Goal: Information Seeking & Learning: Learn about a topic

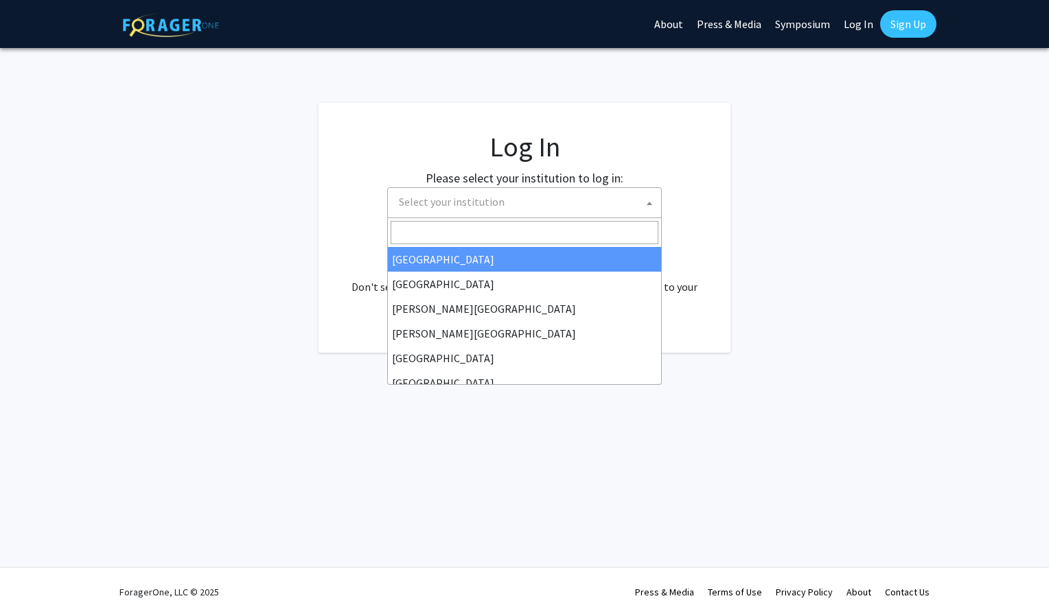
click at [592, 212] on span "Select your institution" at bounding box center [527, 202] width 268 height 28
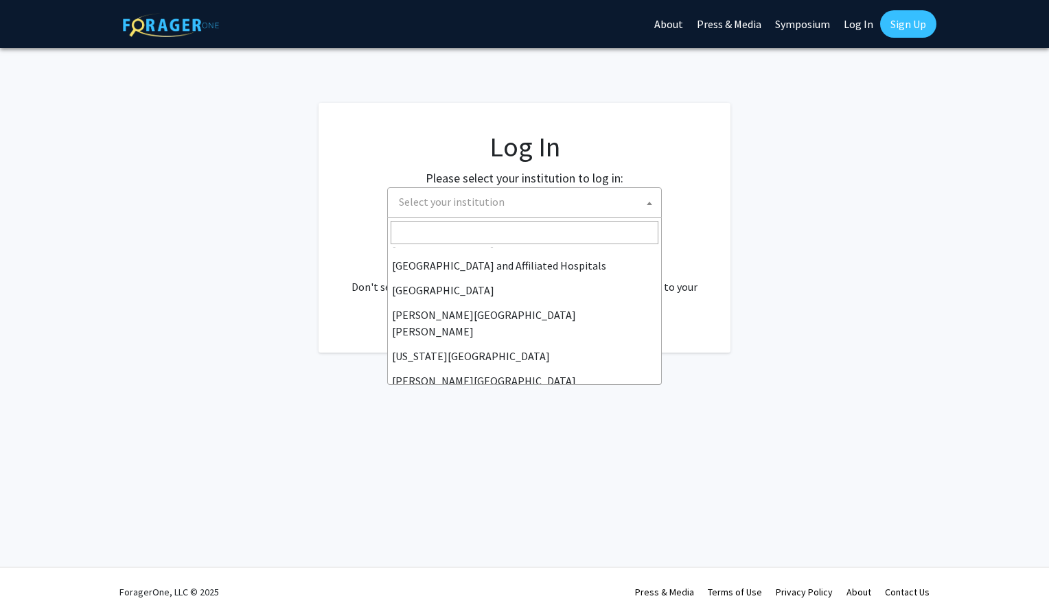
scroll to position [232, 0]
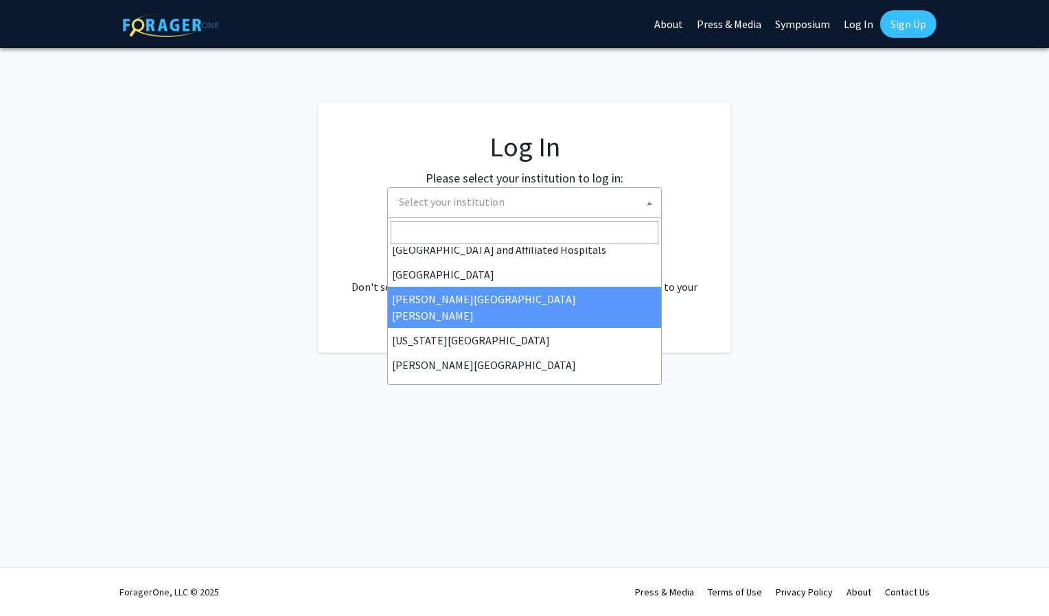
select select "1"
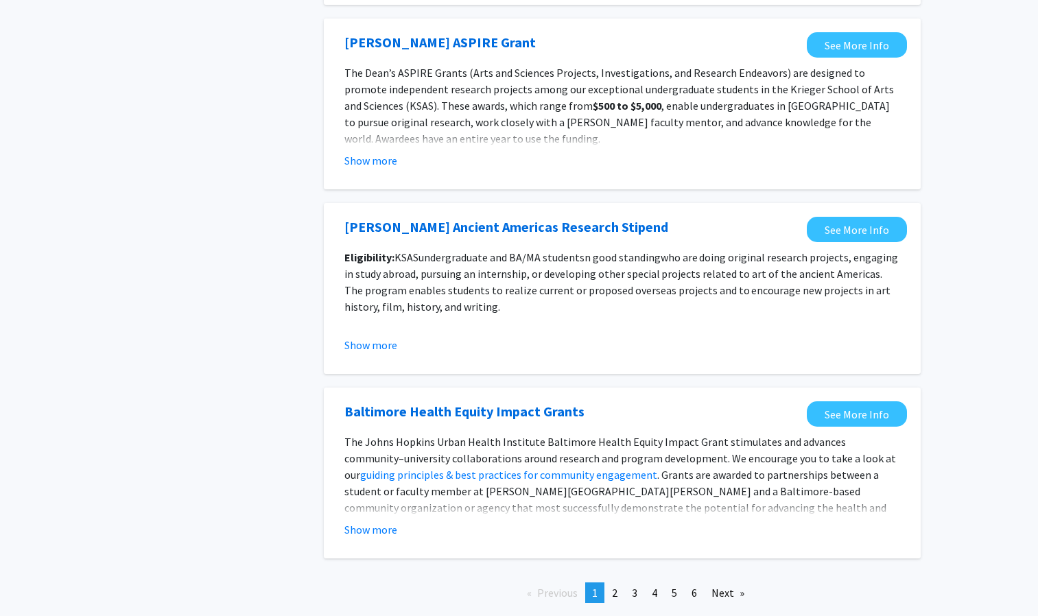
scroll to position [1407, 0]
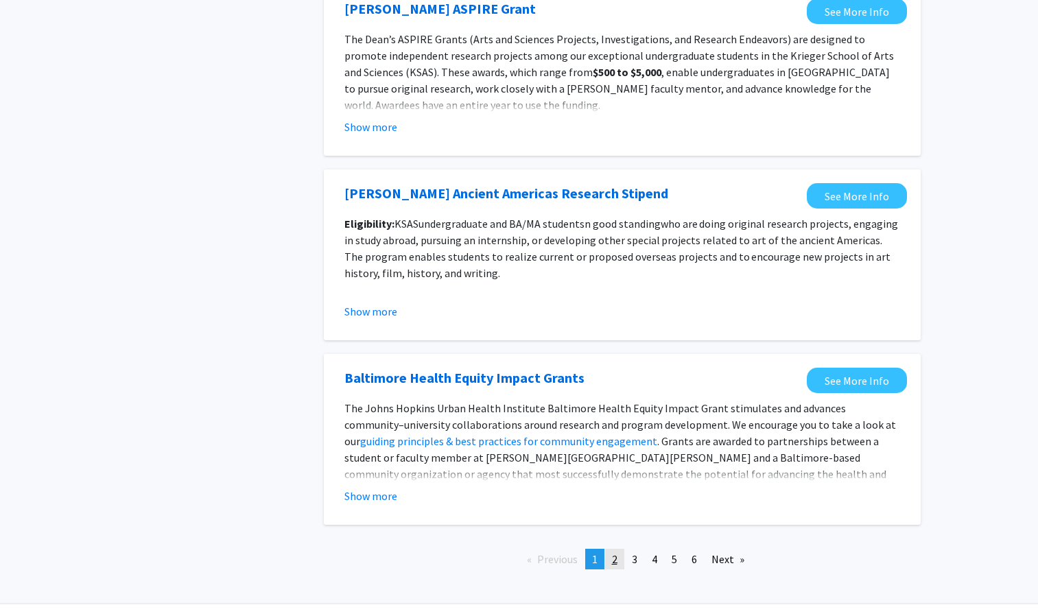
click at [622, 568] on link "page 2" at bounding box center [614, 559] width 19 height 21
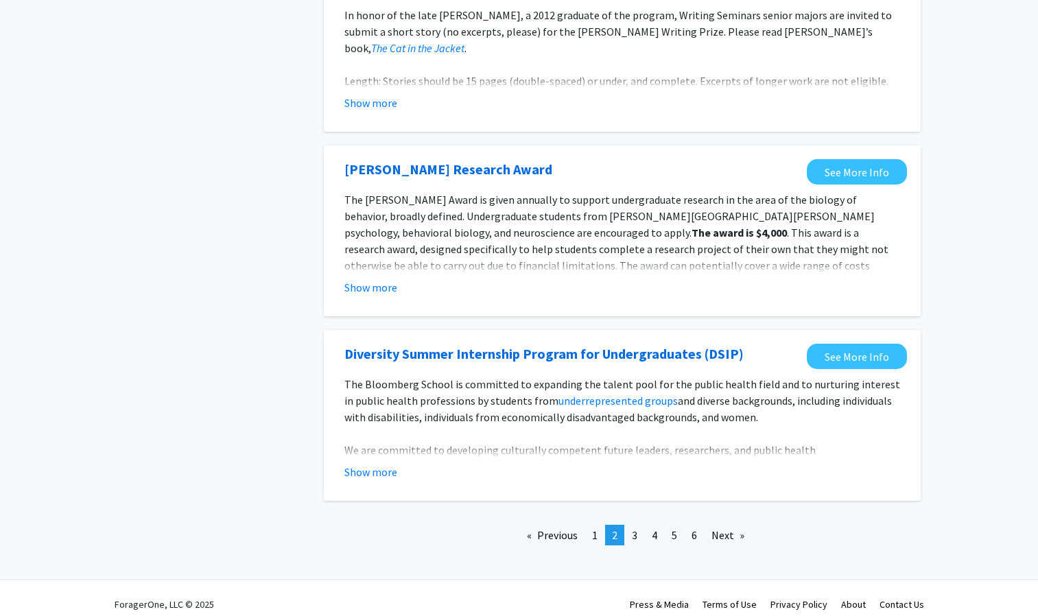
scroll to position [1498, 0]
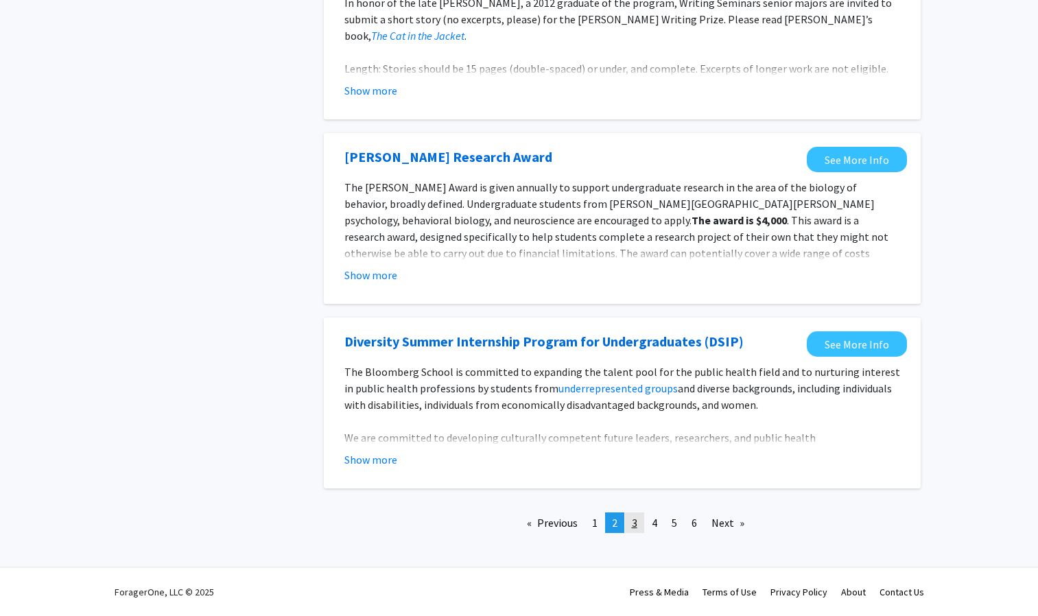
click at [642, 523] on link "page 3" at bounding box center [634, 523] width 19 height 21
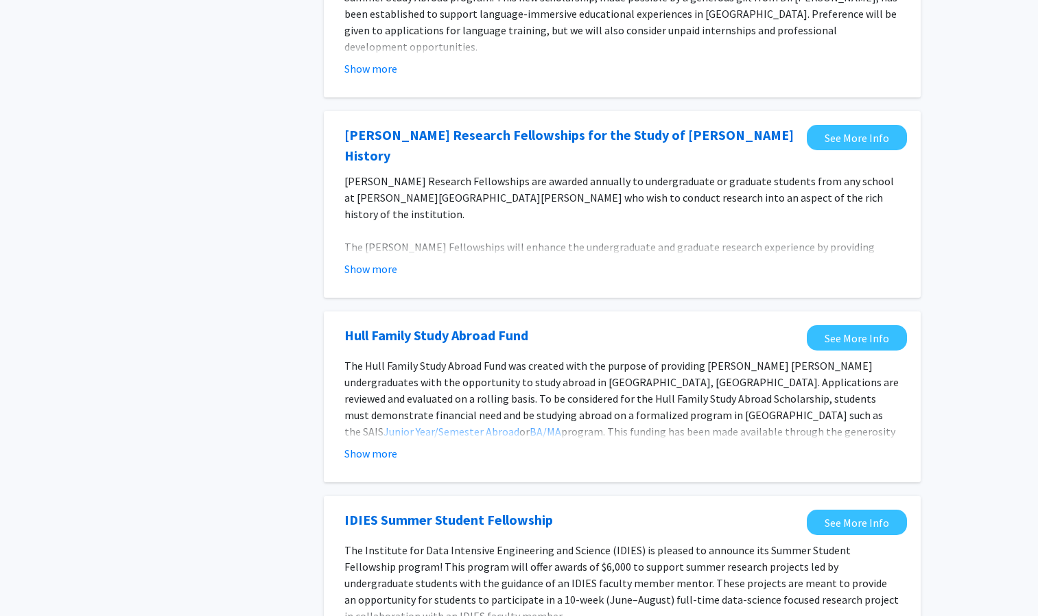
scroll to position [658, 0]
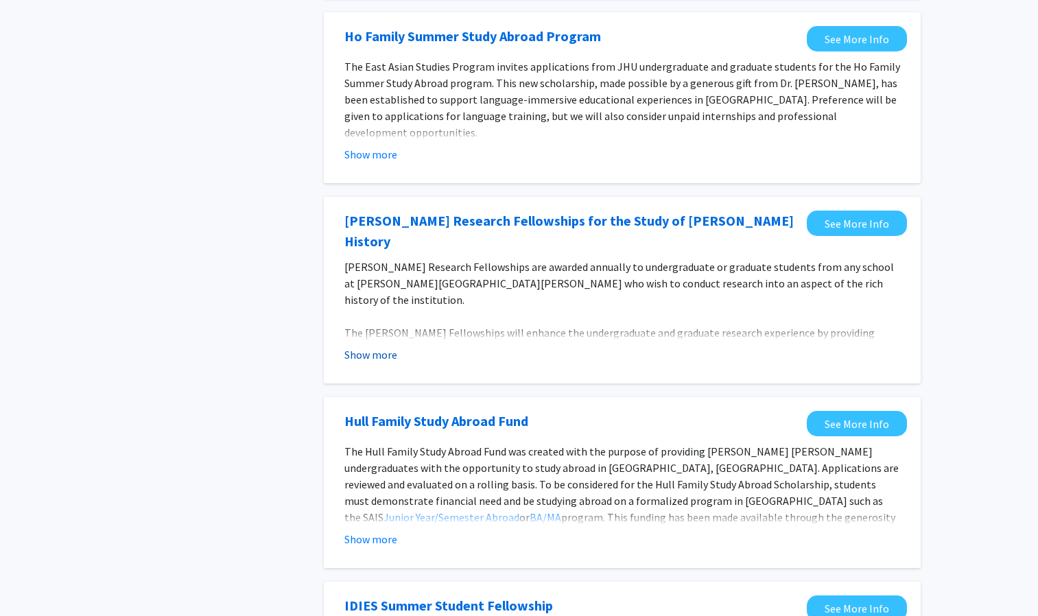
click at [395, 347] on button "Show more" at bounding box center [370, 355] width 53 height 16
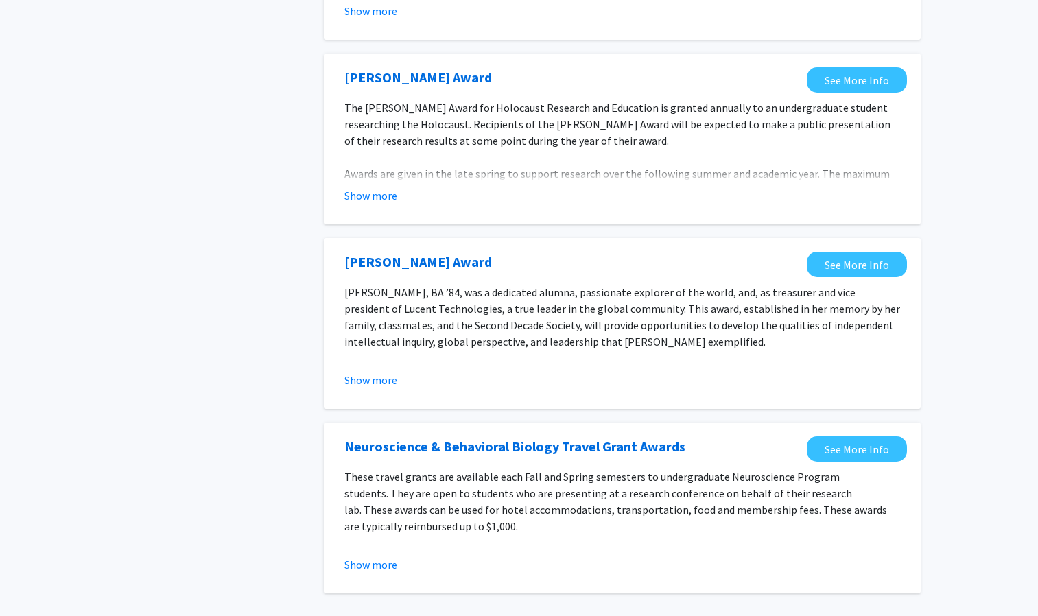
scroll to position [1609, 0]
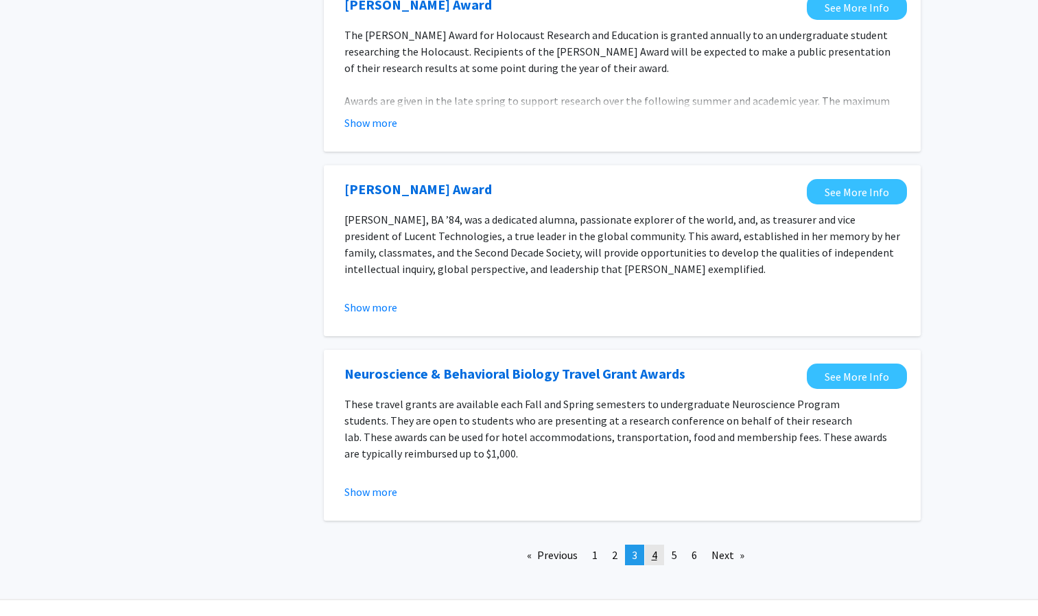
click at [655, 548] on span "4" at bounding box center [654, 555] width 5 height 14
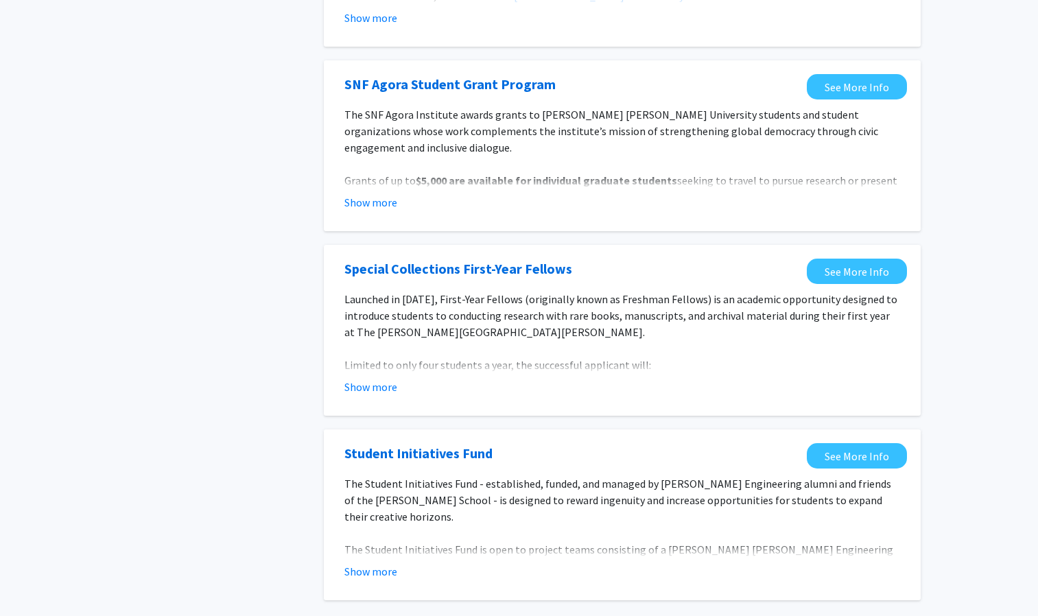
scroll to position [1460, 0]
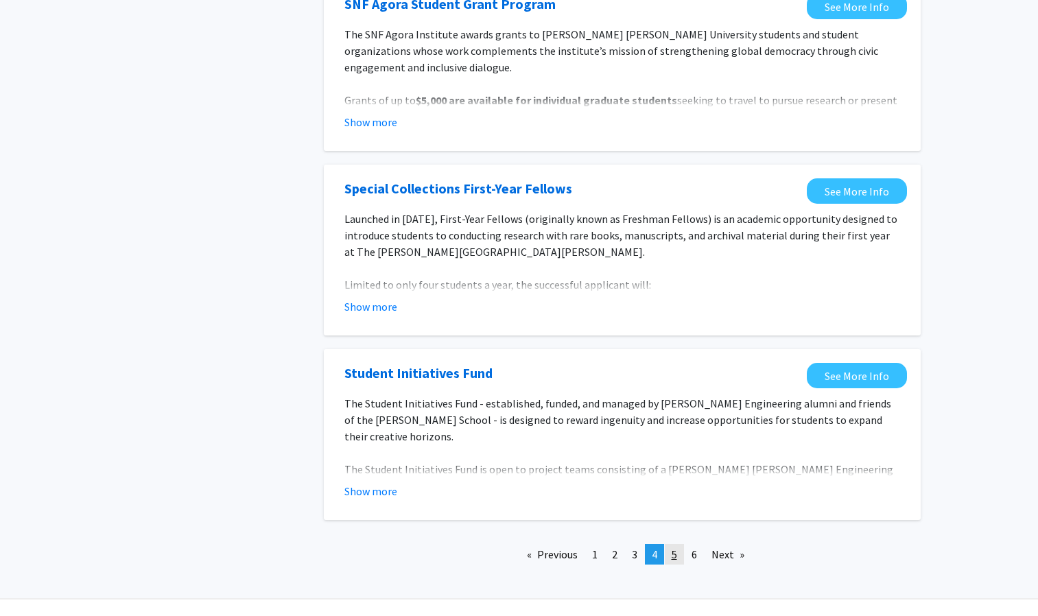
click at [675, 548] on span "5" at bounding box center [674, 555] width 5 height 14
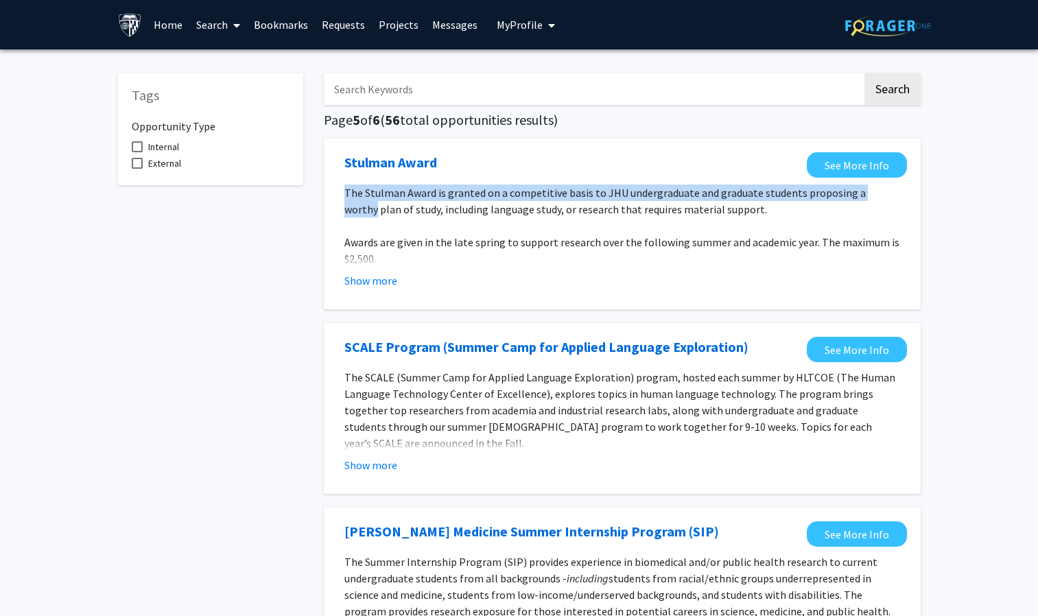
drag, startPoint x: 1036, startPoint y: 180, endPoint x: 1038, endPoint y: 189, distance: 9.7
drag, startPoint x: 1038, startPoint y: 189, endPoint x: 1022, endPoint y: 197, distance: 17.5
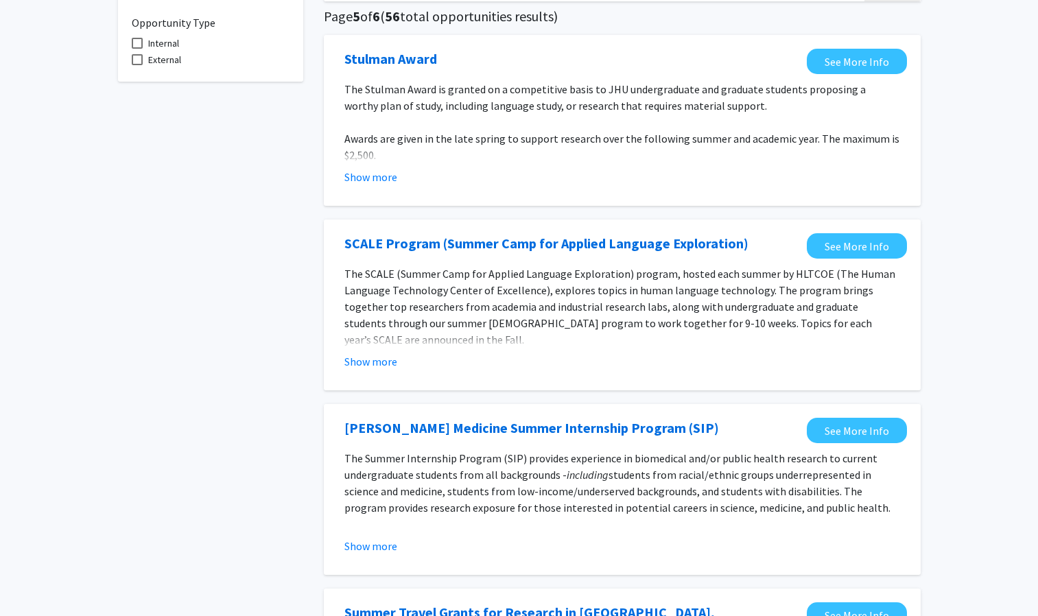
scroll to position [102, 0]
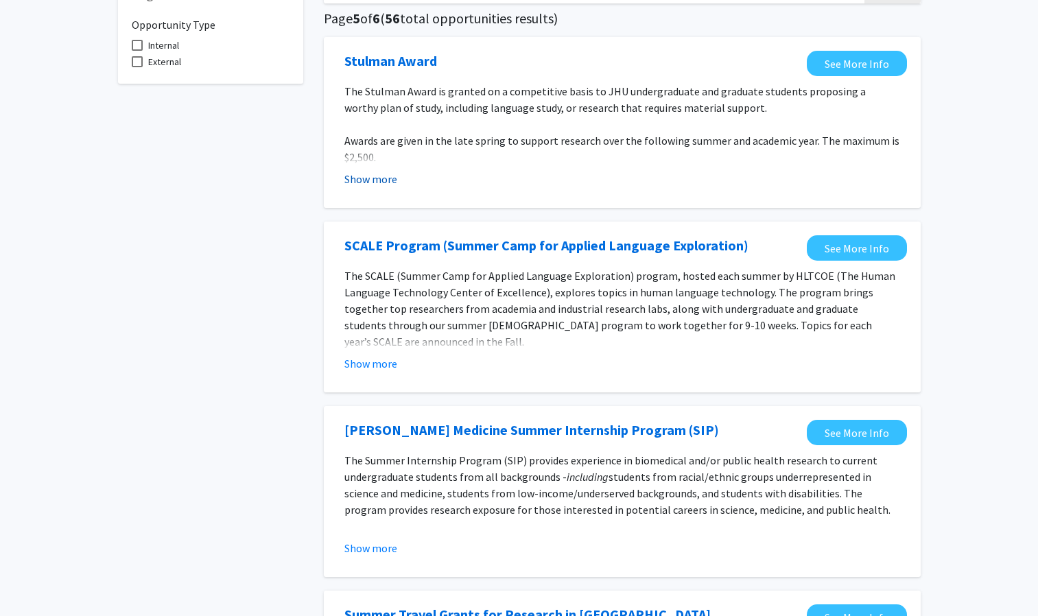
click at [366, 181] on button "Show more" at bounding box center [370, 179] width 53 height 16
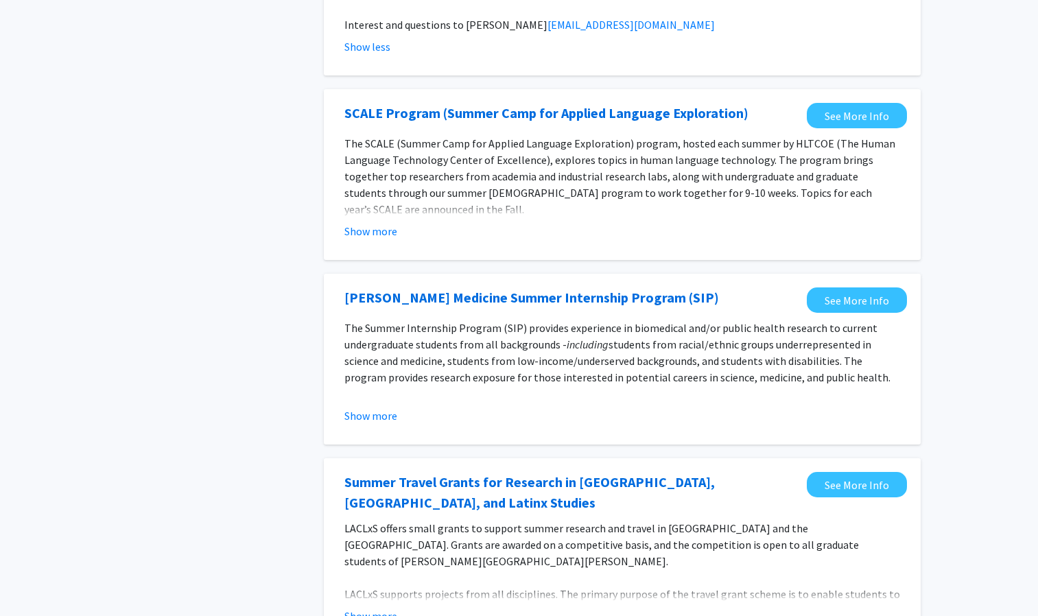
scroll to position [0, 0]
